Goal: Navigation & Orientation: Find specific page/section

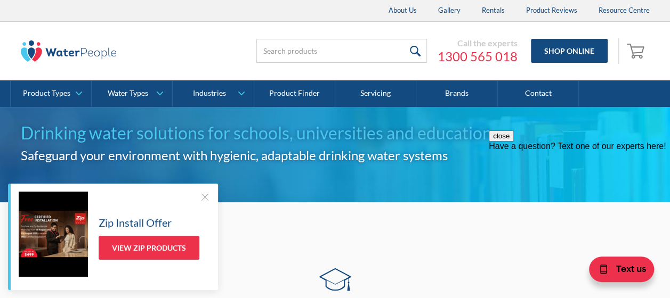
click at [205, 196] on div at bounding box center [204, 197] width 11 height 11
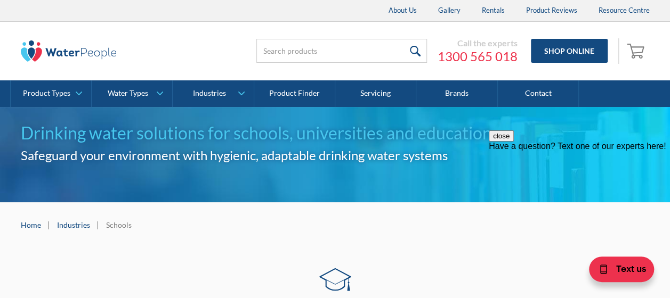
click at [514, 142] on button "close" at bounding box center [501, 136] width 25 height 11
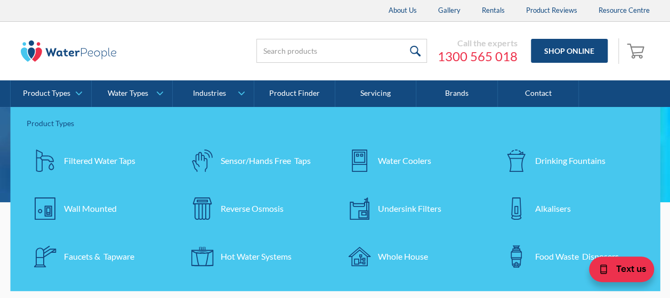
click at [523, 159] on img at bounding box center [516, 161] width 22 height 22
